Goal: Task Accomplishment & Management: Manage account settings

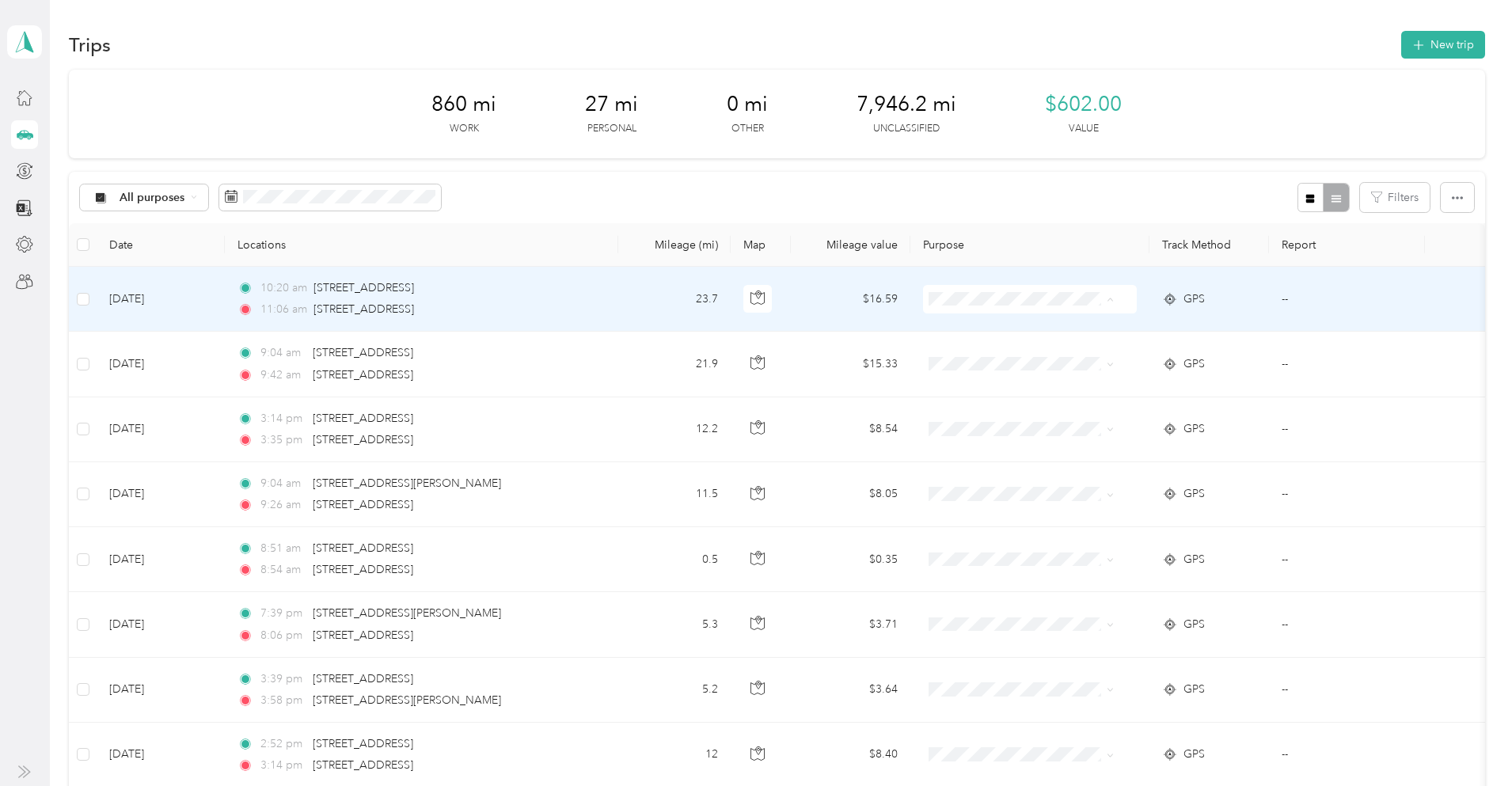
click at [1032, 326] on span "Work" at bounding box center [1090, 328] width 147 height 17
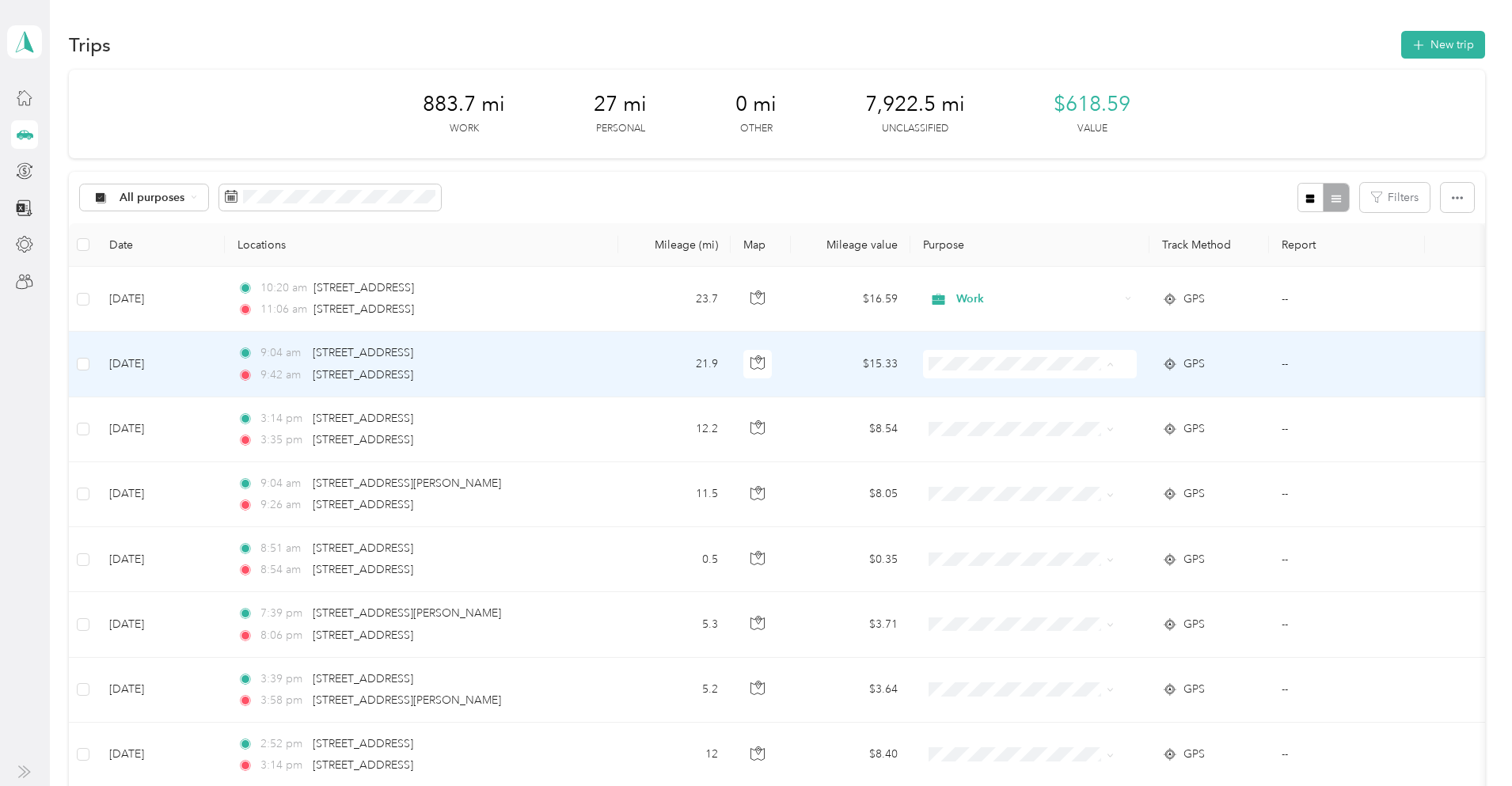
click at [1040, 395] on span "Work" at bounding box center [1090, 393] width 147 height 17
